Goal: Transaction & Acquisition: Purchase product/service

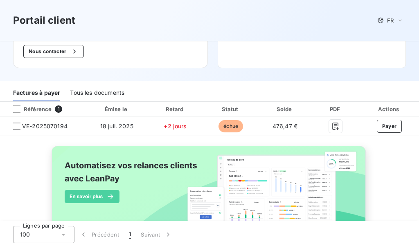
scroll to position [99, 0]
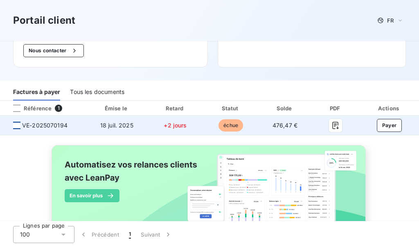
click at [20, 126] on div at bounding box center [16, 125] width 7 height 7
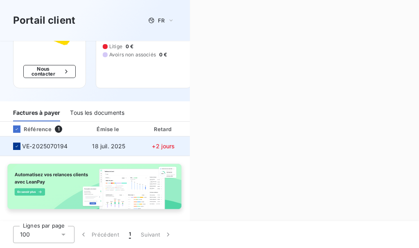
scroll to position [98, 0]
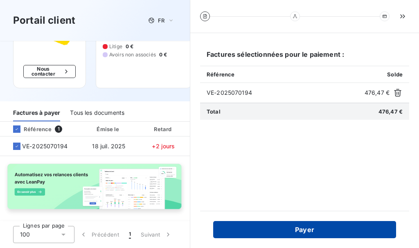
click at [347, 229] on button "Payer" at bounding box center [304, 229] width 183 height 17
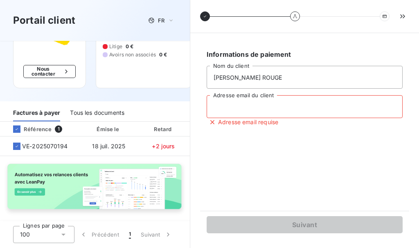
click at [340, 104] on input "Adresse email du client" at bounding box center [305, 106] width 196 height 23
type input "[EMAIL_ADDRESS][DOMAIN_NAME]"
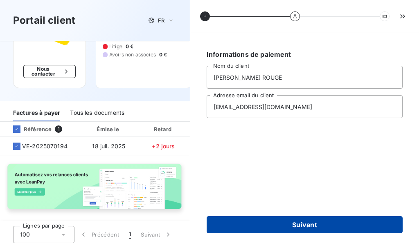
click at [338, 221] on button "Suivant" at bounding box center [305, 224] width 196 height 17
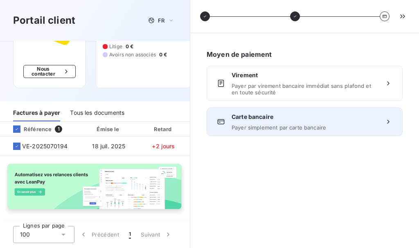
click at [341, 124] on span "Payer simplement par carte bancaire" at bounding box center [305, 127] width 146 height 7
